Goal: Transaction & Acquisition: Purchase product/service

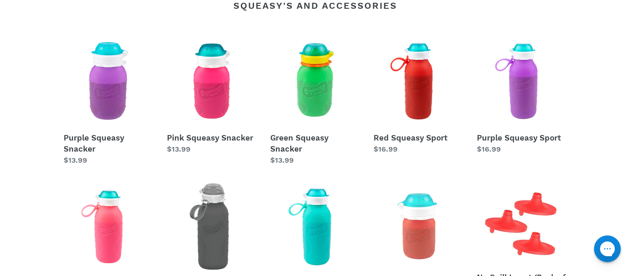
scroll to position [343, 0]
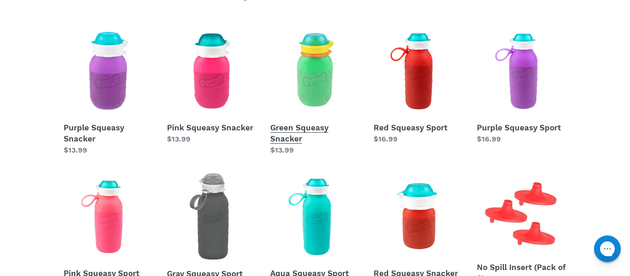
click at [281, 125] on link "Green Squeasy Snacker" at bounding box center [314, 91] width 89 height 130
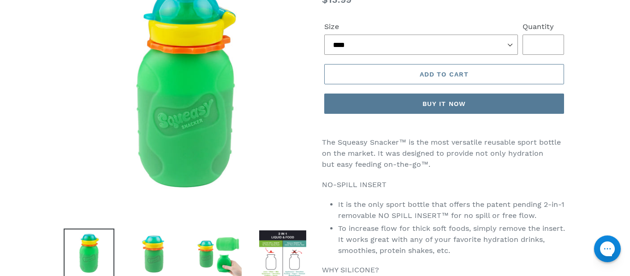
scroll to position [142, 0]
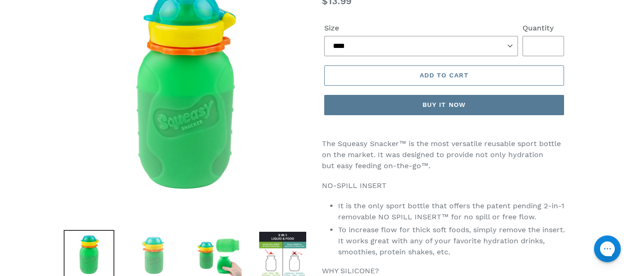
click at [149, 260] on img at bounding box center [153, 255] width 51 height 51
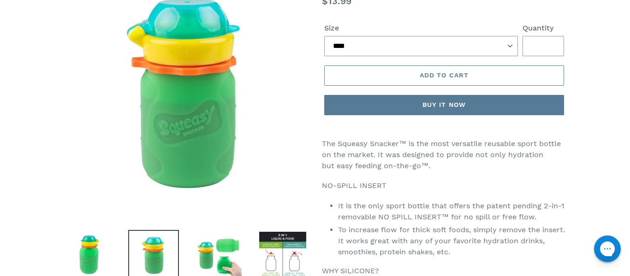
scroll to position [213, 0]
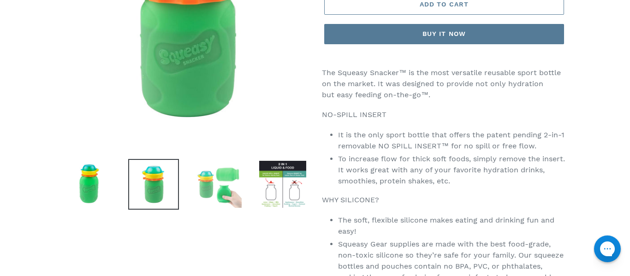
click at [208, 164] on img at bounding box center [218, 184] width 51 height 51
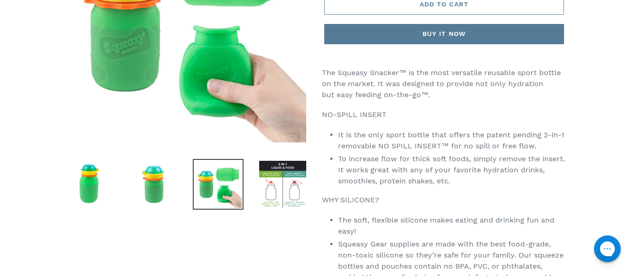
click at [208, 164] on img at bounding box center [218, 184] width 51 height 51
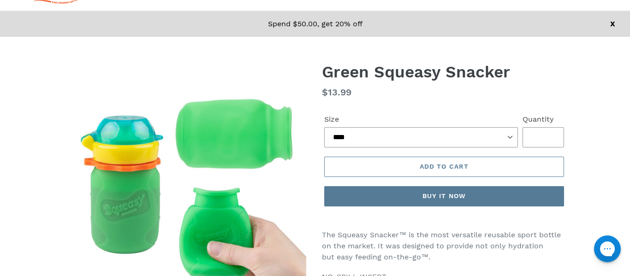
scroll to position [228, 0]
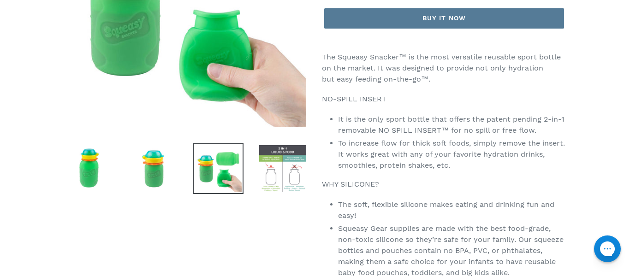
click at [275, 175] on img at bounding box center [282, 168] width 51 height 51
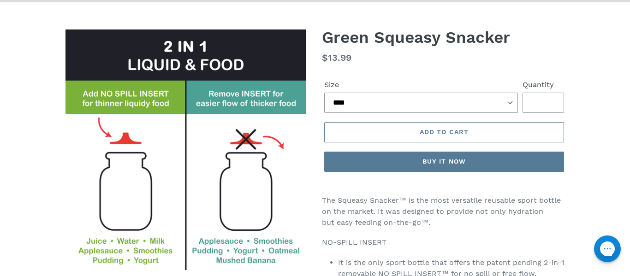
scroll to position [0, 0]
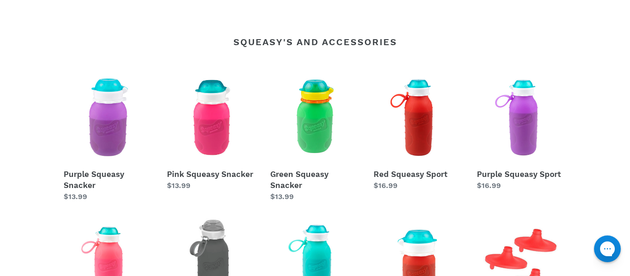
scroll to position [298, 0]
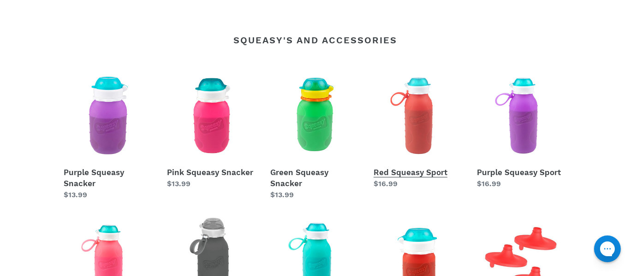
click at [420, 130] on link "Red Squeasy Sport" at bounding box center [417, 130] width 89 height 118
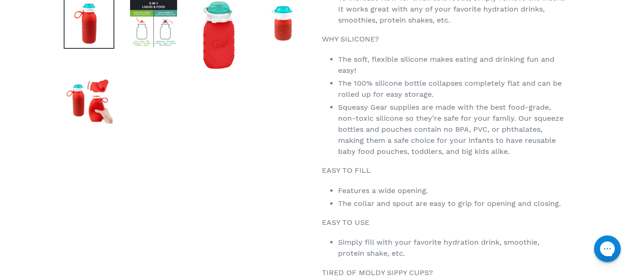
scroll to position [383, 0]
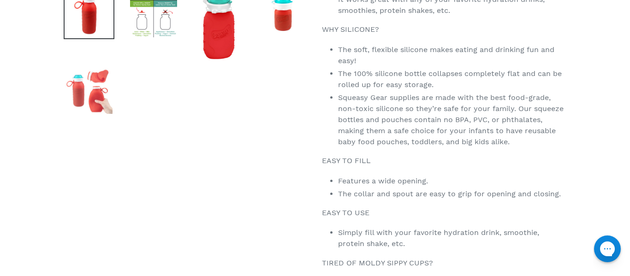
click at [106, 88] on img at bounding box center [89, 90] width 51 height 51
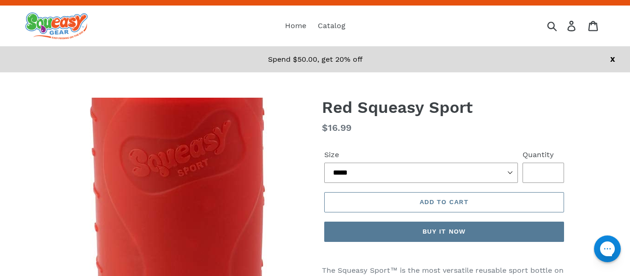
scroll to position [14, 0]
